Goal: Task Accomplishment & Management: Complete application form

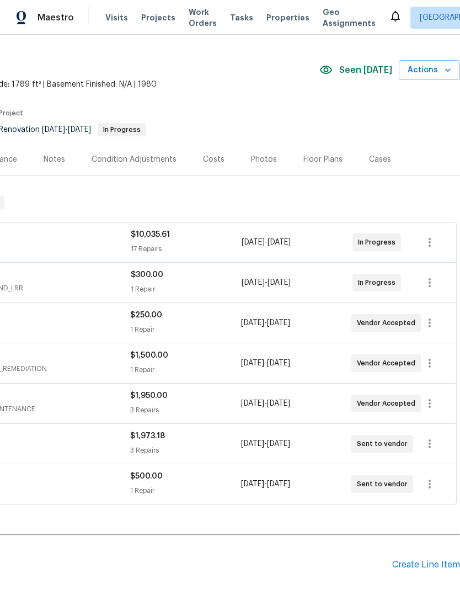
scroll to position [24, 163]
click at [413, 568] on div "Create Line Item" at bounding box center [426, 564] width 68 height 10
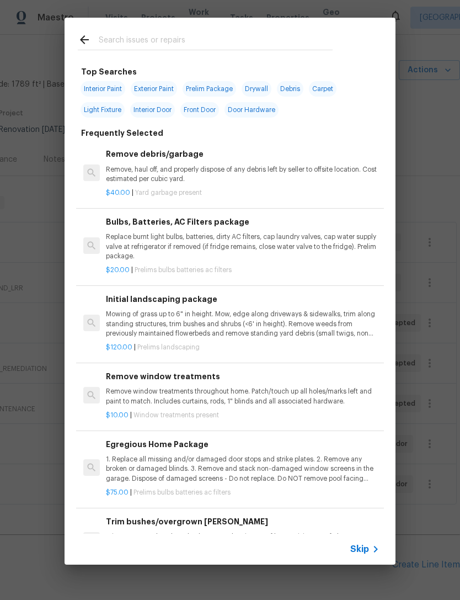
click at [135, 46] on input "text" at bounding box center [216, 41] width 234 height 17
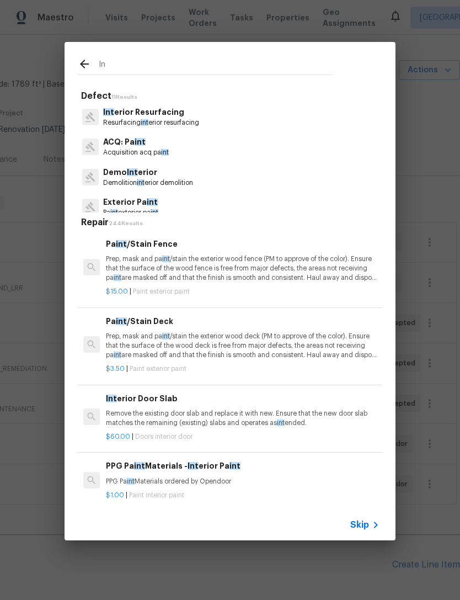
type input "I"
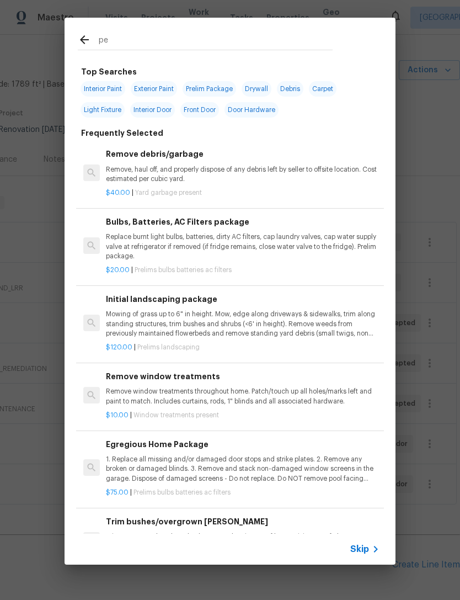
type input "pes"
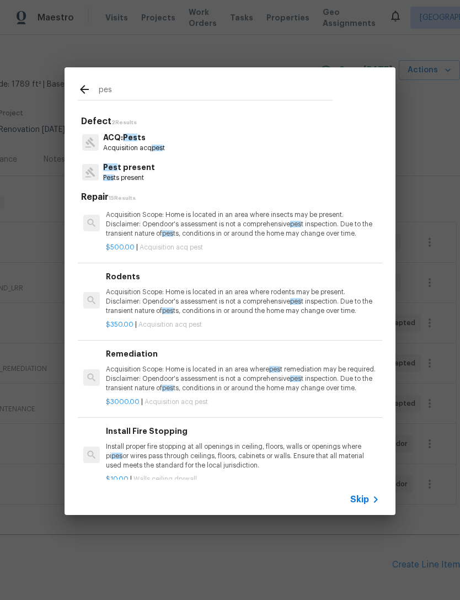
scroll to position [716, 0]
click at [127, 179] on p "Pes ts present" at bounding box center [129, 177] width 52 height 9
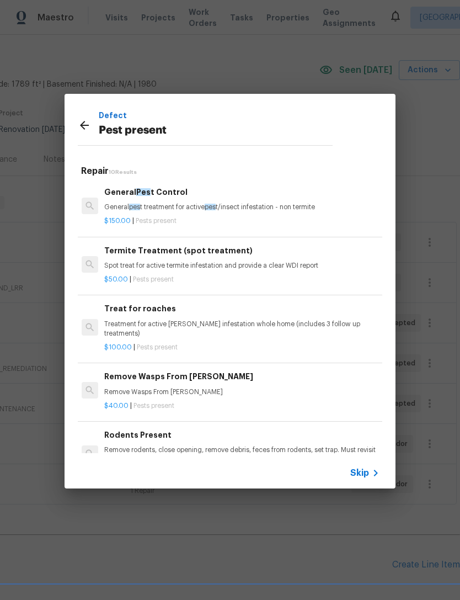
scroll to position [0, 2]
click at [164, 325] on p "Treatment for active roach infestation whole home (includes 3 follow up treatme…" at bounding box center [241, 328] width 274 height 19
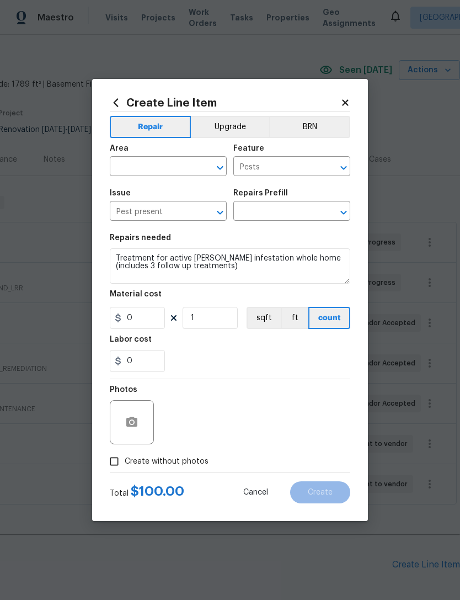
type input "Treat for roaches $100.00"
type input "100"
click at [136, 165] on input "text" at bounding box center [153, 167] width 86 height 17
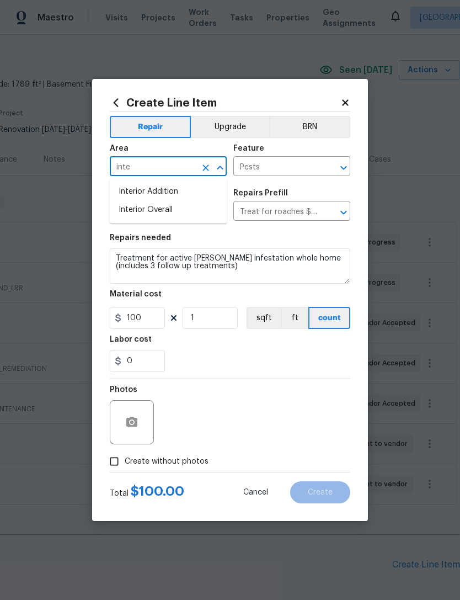
click at [138, 207] on li "Interior Overall" at bounding box center [168, 210] width 117 height 18
type input "Interior Overall"
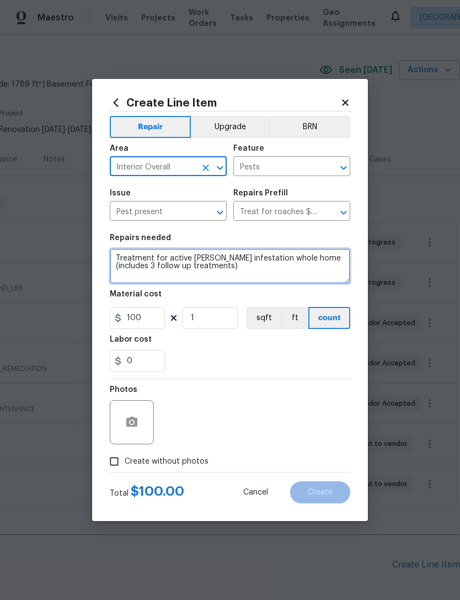
click at [207, 274] on textarea "Treatment for active roach infestation whole home (includes 3 follow up treatme…" at bounding box center [230, 265] width 240 height 35
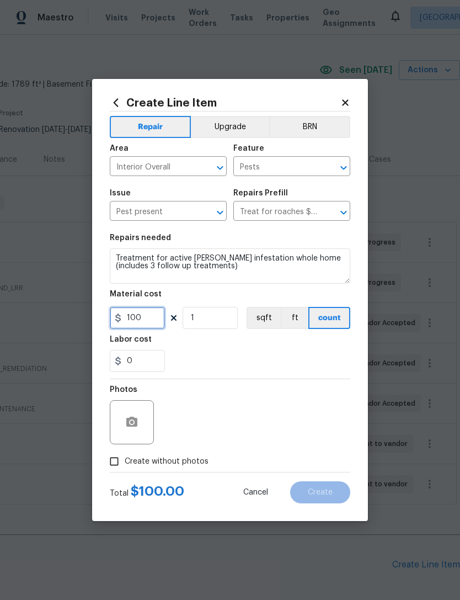
click at [141, 321] on input "100" at bounding box center [137, 318] width 55 height 22
type input "350"
click at [209, 362] on div "0" at bounding box center [230, 361] width 240 height 22
click at [114, 458] on input "Create without photos" at bounding box center [114, 461] width 21 height 21
checkbox input "true"
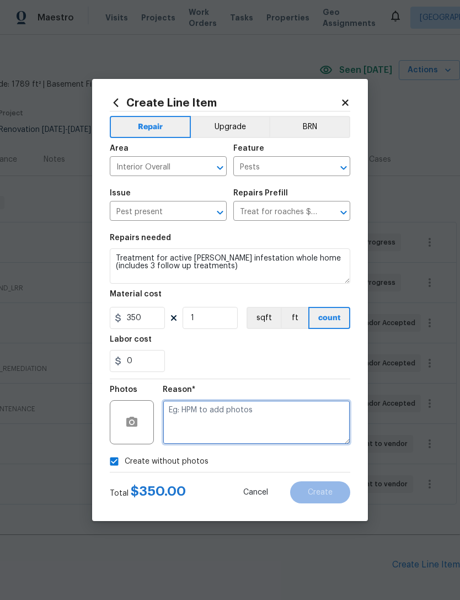
click at [234, 426] on textarea at bounding box center [257, 422] width 188 height 44
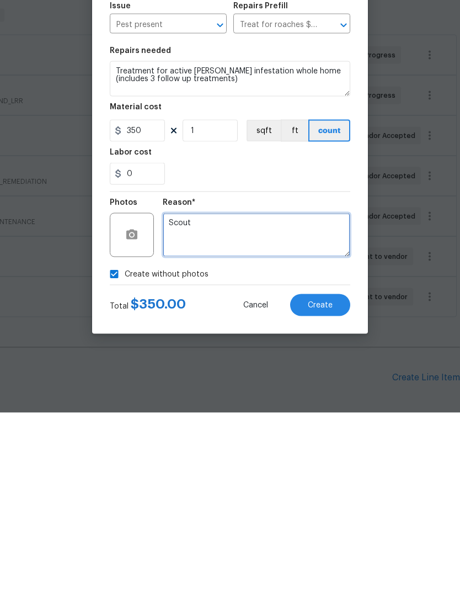
type textarea "Scout"
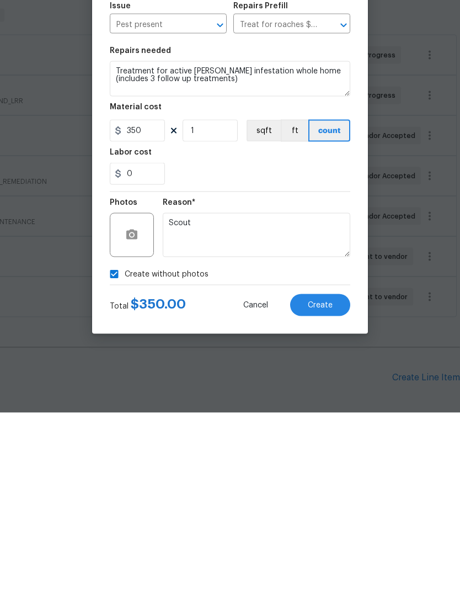
click at [325, 481] on button "Create" at bounding box center [320, 492] width 60 height 22
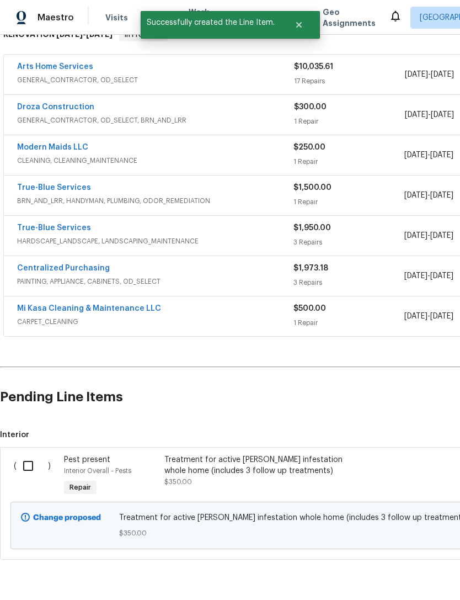
scroll to position [191, 0]
click at [29, 454] on input "checkbox" at bounding box center [32, 465] width 31 height 23
checkbox input "true"
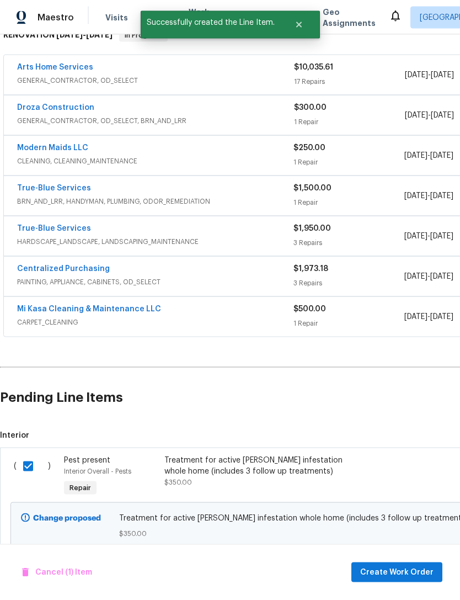
scroll to position [35, 0]
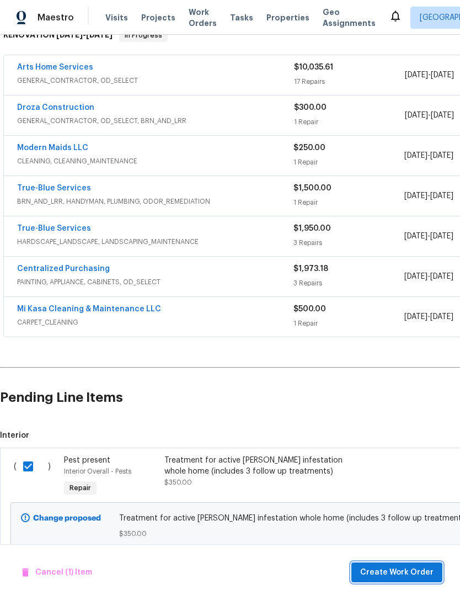
click at [407, 570] on span "Create Work Order" at bounding box center [396, 572] width 73 height 14
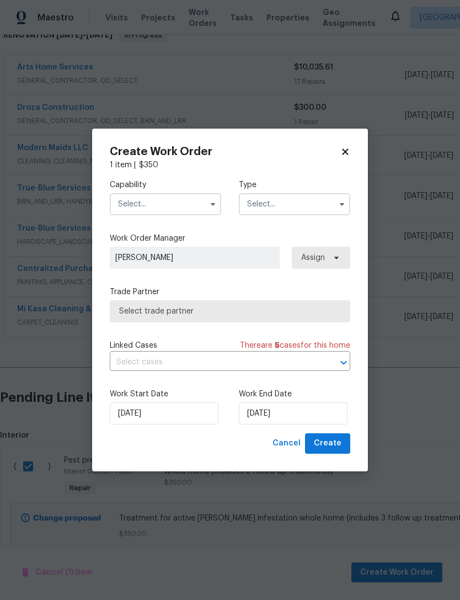
click at [130, 208] on input "text" at bounding box center [165, 204] width 111 height 22
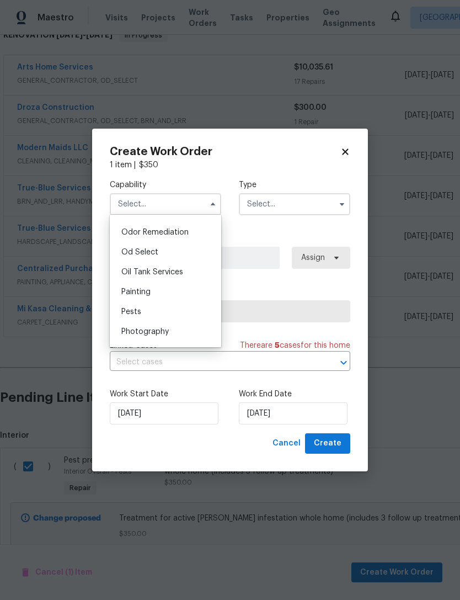
scroll to position [891, 0]
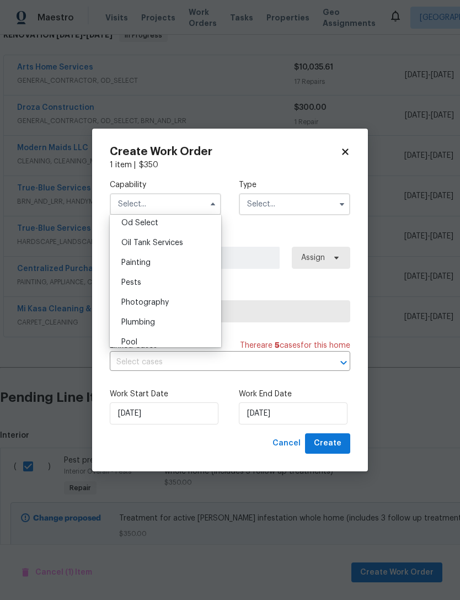
click at [133, 286] on span "Pests" at bounding box center [131, 283] width 20 height 8
type input "Pests"
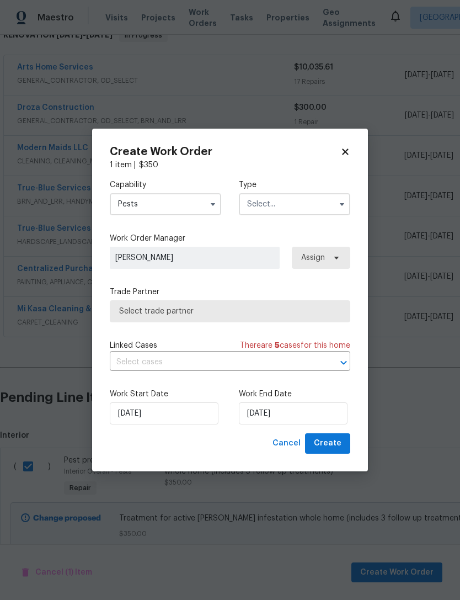
click at [273, 202] on input "text" at bounding box center [294, 204] width 111 height 22
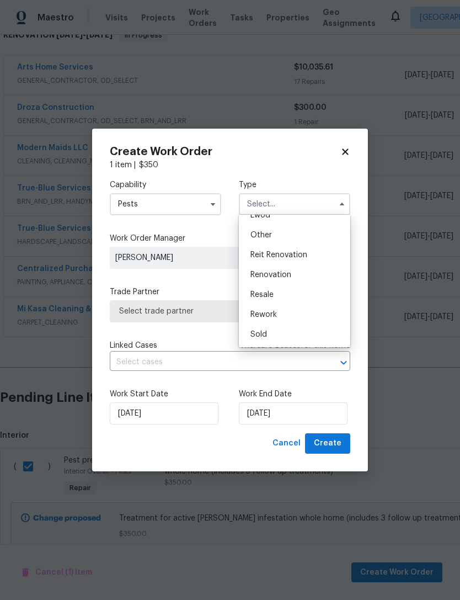
scroll to position [131, 0]
click at [264, 275] on span "Renovation" at bounding box center [270, 275] width 41 height 8
type input "Renovation"
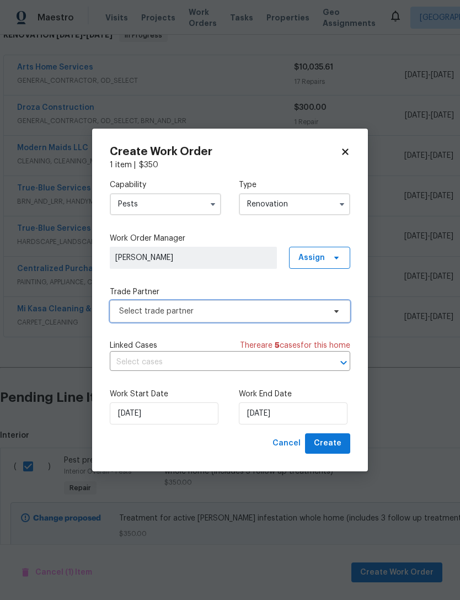
click at [170, 314] on span "Select trade partner" at bounding box center [222, 311] width 206 height 11
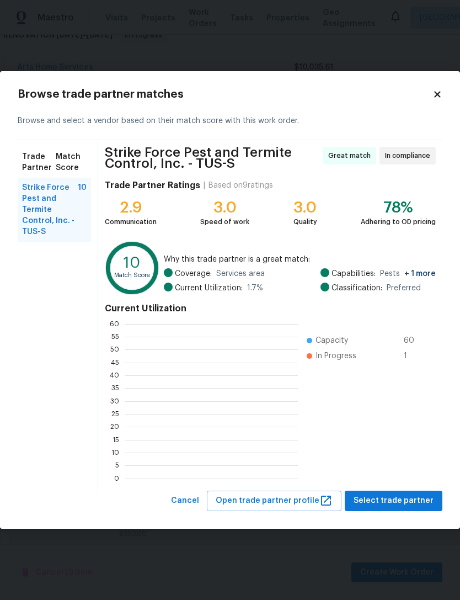
scroll to position [154, 173]
click at [403, 494] on span "Select trade partner" at bounding box center [394, 501] width 80 height 14
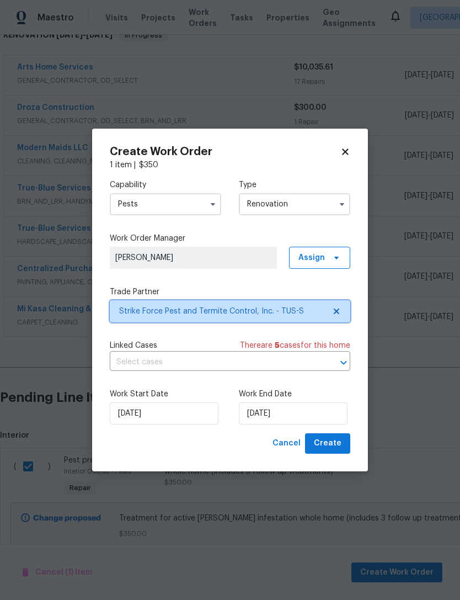
click at [185, 315] on span "Strike Force Pest and Termite Control, Inc. - TUS-S" at bounding box center [222, 311] width 206 height 11
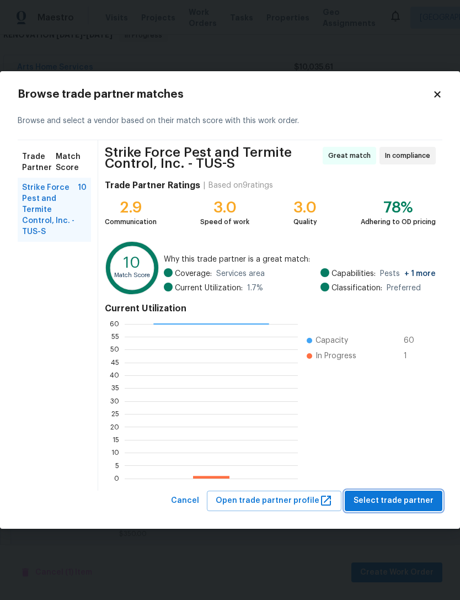
click at [413, 495] on span "Select trade partner" at bounding box center [394, 501] width 80 height 14
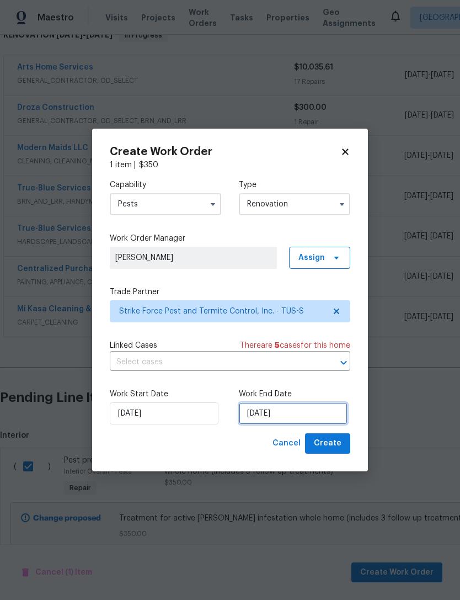
click at [271, 415] on input "[DATE]" at bounding box center [293, 413] width 109 height 22
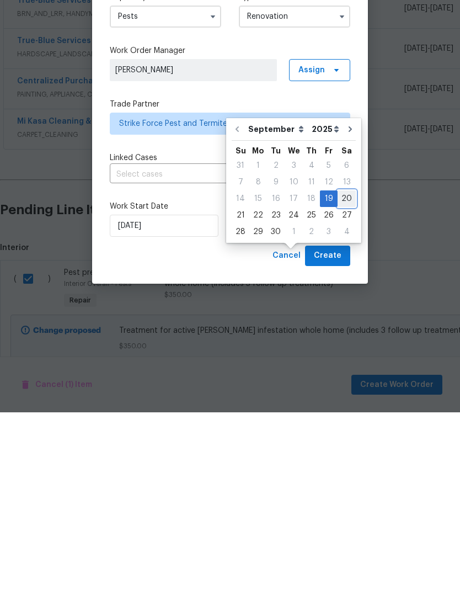
click at [339, 378] on div "20" at bounding box center [347, 385] width 18 height 15
type input "[DATE]"
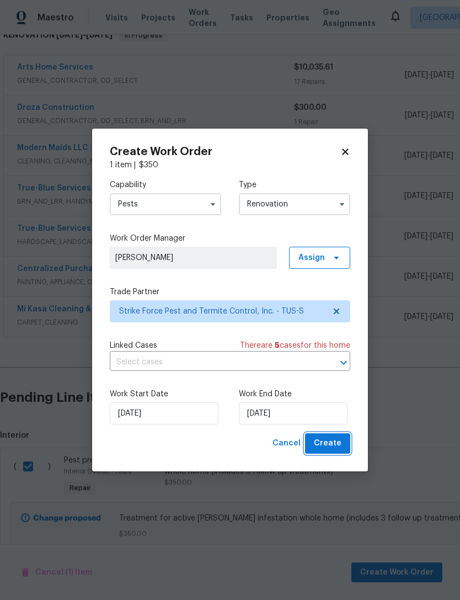
click at [341, 444] on span "Create" at bounding box center [328, 443] width 28 height 14
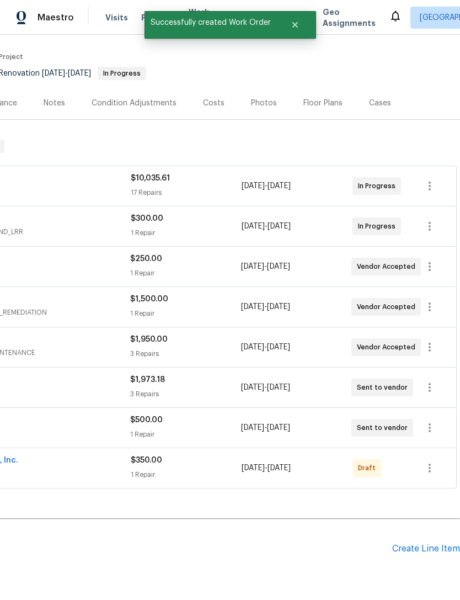
scroll to position [79, 163]
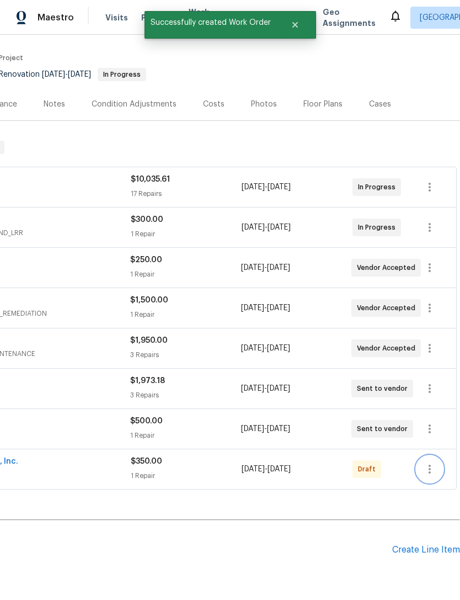
click at [432, 462] on icon "button" at bounding box center [429, 468] width 13 height 13
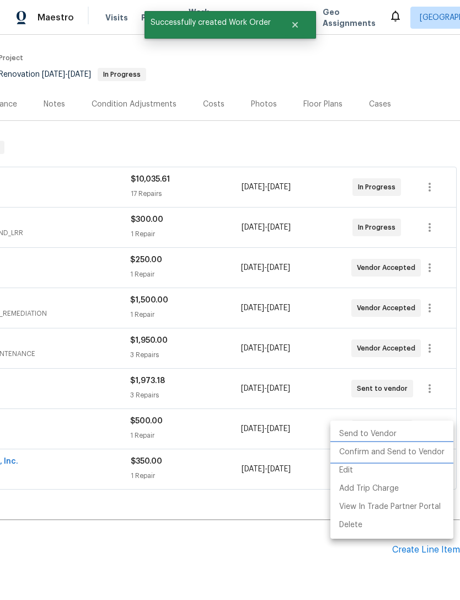
click at [421, 453] on li "Confirm and Send to Vendor" at bounding box center [391, 452] width 123 height 18
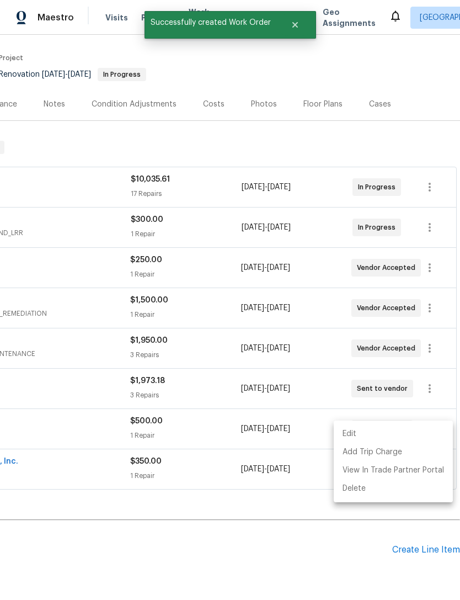
click at [359, 545] on div at bounding box center [230, 300] width 460 height 600
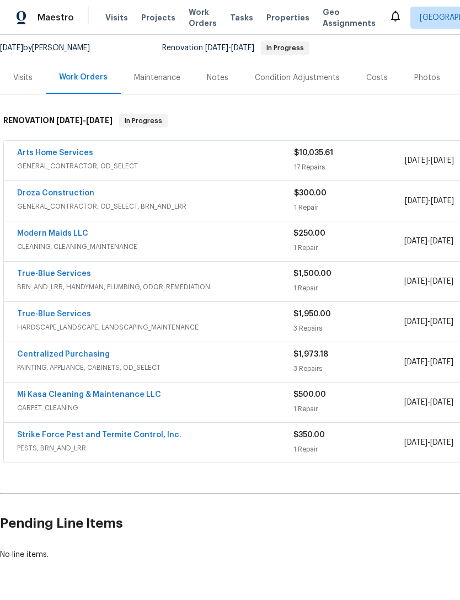
scroll to position [105, 0]
click at [76, 423] on div "Strike Force Pest and Termite Control, Inc. PESTS, BRN_AND_LRR $350.00 1 Repair…" at bounding box center [312, 443] width 616 height 40
click at [85, 431] on link "Strike Force Pest and Termite Control, Inc." at bounding box center [99, 435] width 164 height 8
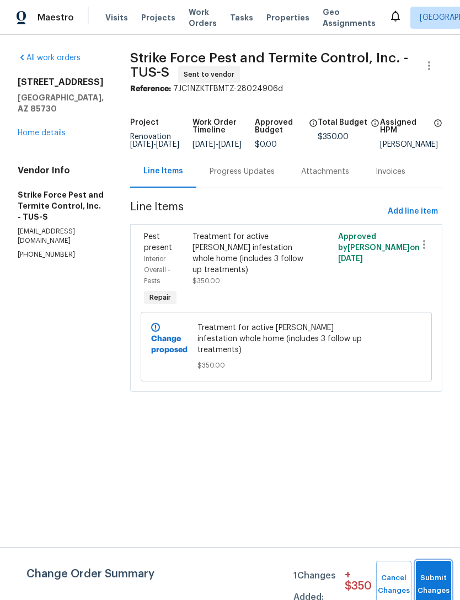
click at [438, 580] on button "Submit Changes" at bounding box center [433, 583] width 35 height 47
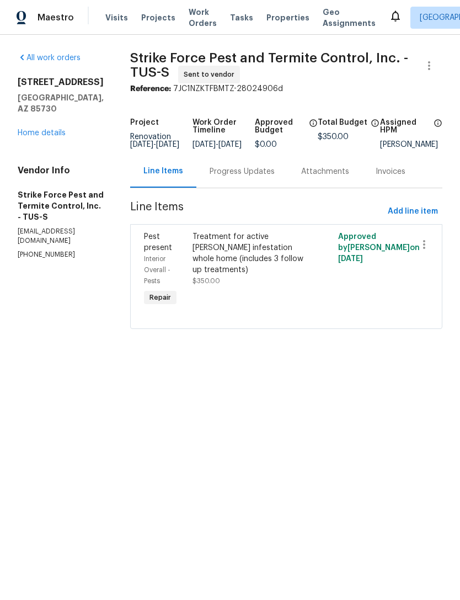
click at [33, 129] on link "Home details" at bounding box center [42, 133] width 48 height 8
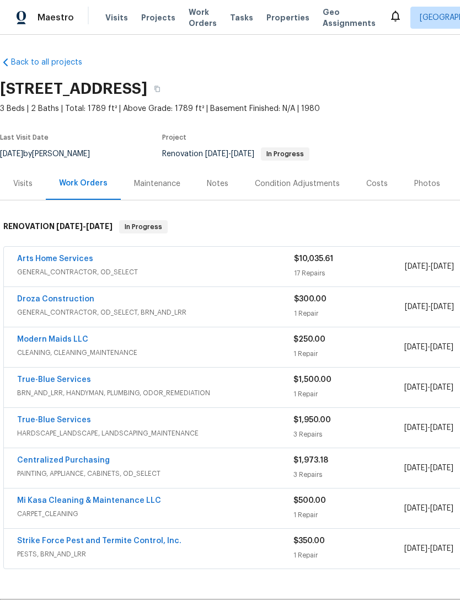
click at [113, 537] on link "Strike Force Pest and Termite Control, Inc." at bounding box center [99, 541] width 164 height 8
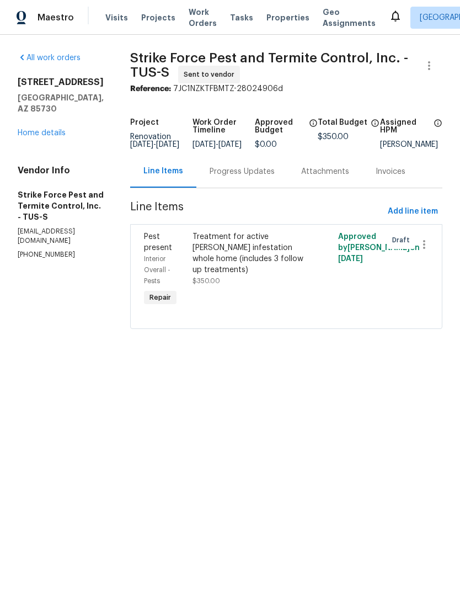
click at [49, 129] on link "Home details" at bounding box center [42, 133] width 48 height 8
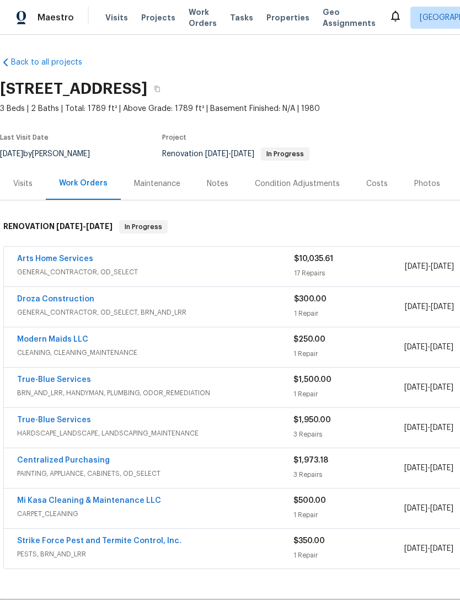
click at [59, 542] on link "Strike Force Pest and Termite Control, Inc." at bounding box center [99, 541] width 164 height 8
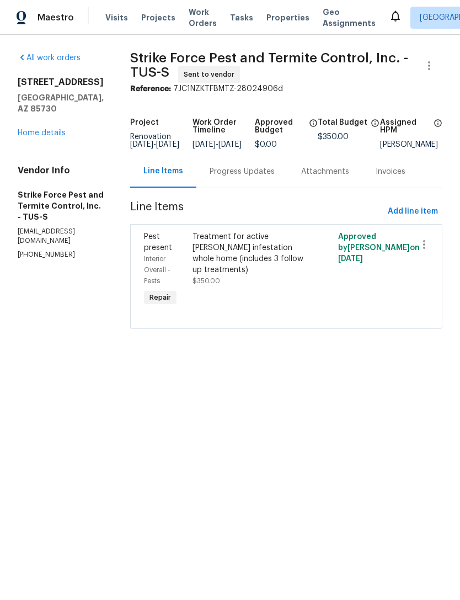
click at [241, 177] on div "Progress Updates" at bounding box center [242, 171] width 65 height 11
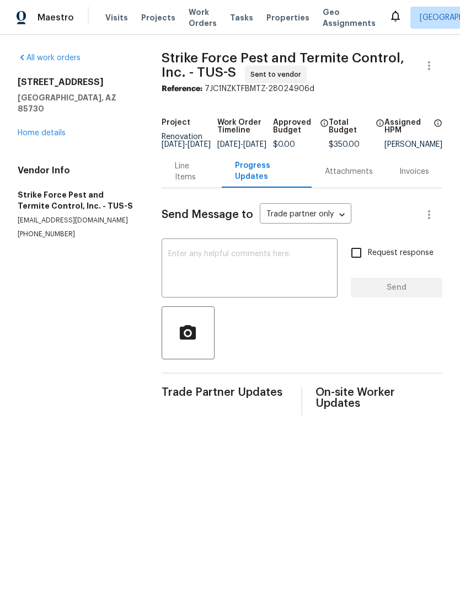
click at [228, 286] on textarea at bounding box center [249, 269] width 163 height 39
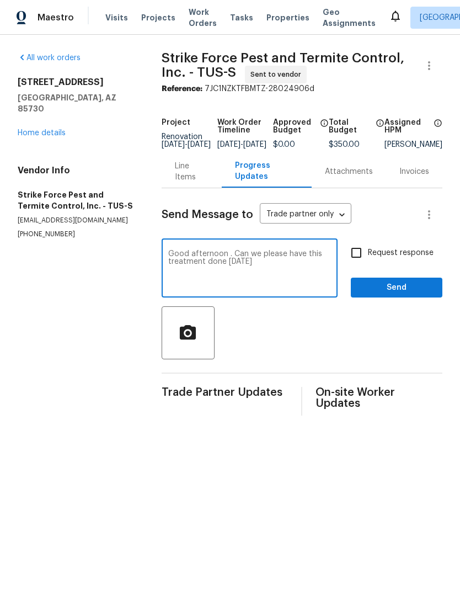
type textarea "Good afternoon . Can we please have this treatment done tomorrow"
click at [362, 259] on input "Request response" at bounding box center [356, 252] width 23 height 23
checkbox input "true"
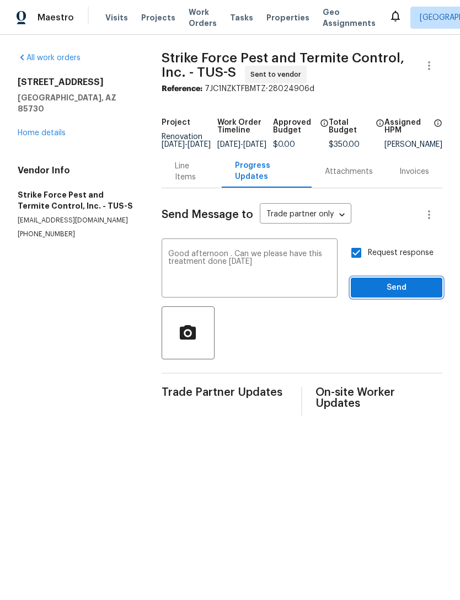
click at [409, 294] on span "Send" at bounding box center [397, 288] width 74 height 14
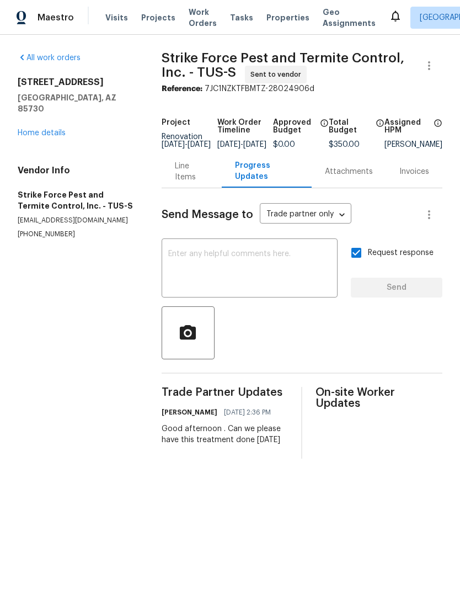
click at [56, 129] on link "Home details" at bounding box center [42, 133] width 48 height 8
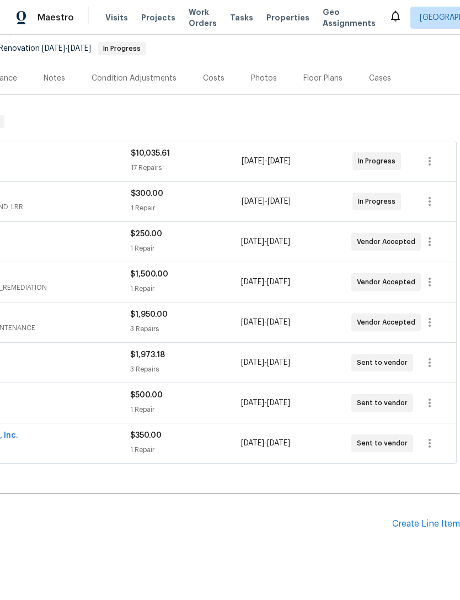
scroll to position [105, 163]
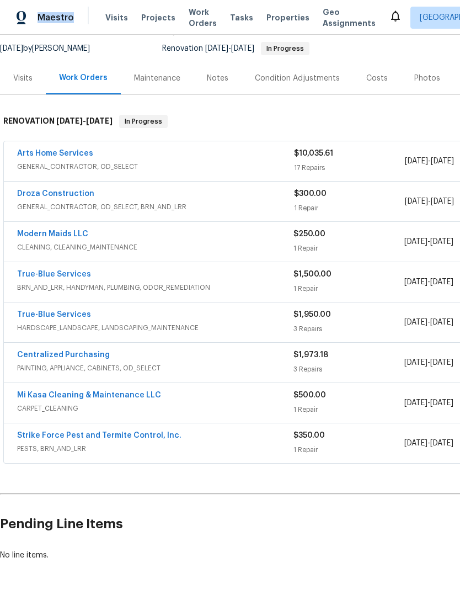
scroll to position [104, 0]
